Goal: Task Accomplishment & Management: Manage account settings

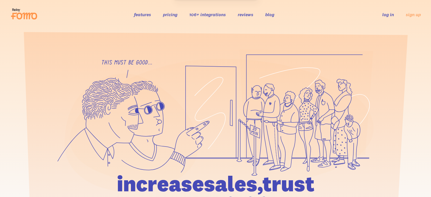
click at [387, 15] on link "log in" at bounding box center [388, 15] width 12 height 6
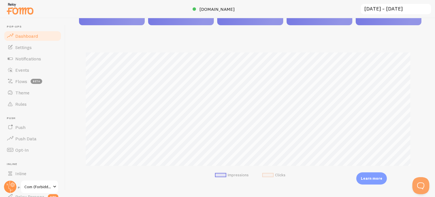
scroll to position [113, 0]
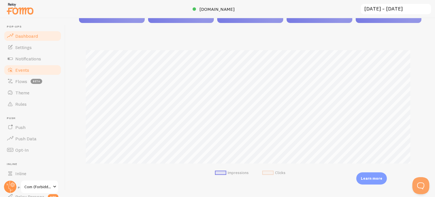
click at [37, 65] on link "Events" at bounding box center [32, 69] width 58 height 11
